Goal: Register for event/course

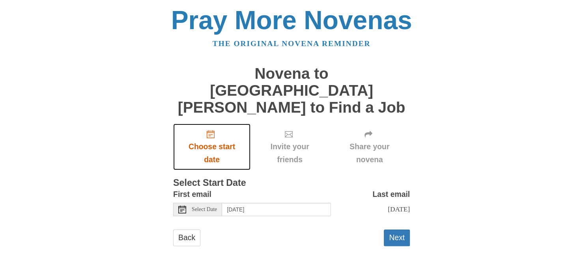
click at [202, 140] on span "Choose start date" at bounding box center [211, 153] width 61 height 26
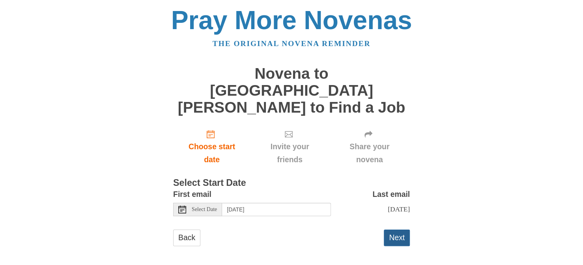
click at [400, 230] on button "Next" at bounding box center [396, 238] width 26 height 16
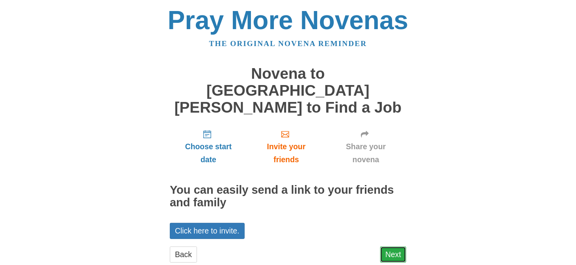
click at [397, 247] on link "Next" at bounding box center [393, 255] width 26 height 16
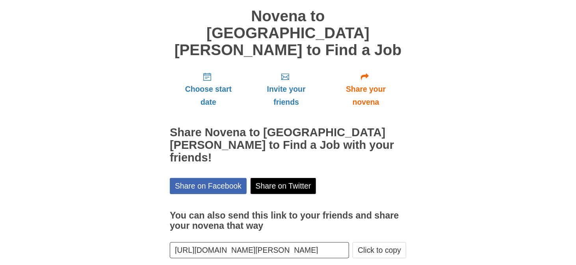
scroll to position [67, 0]
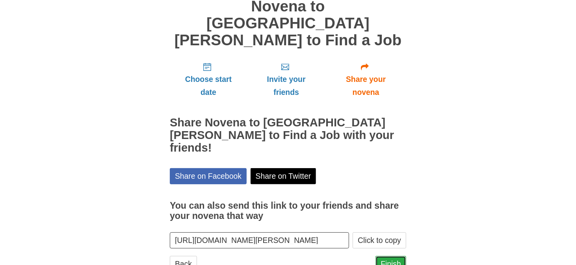
click at [396, 256] on link "Finish" at bounding box center [391, 264] width 31 height 16
